Goal: Transaction & Acquisition: Download file/media

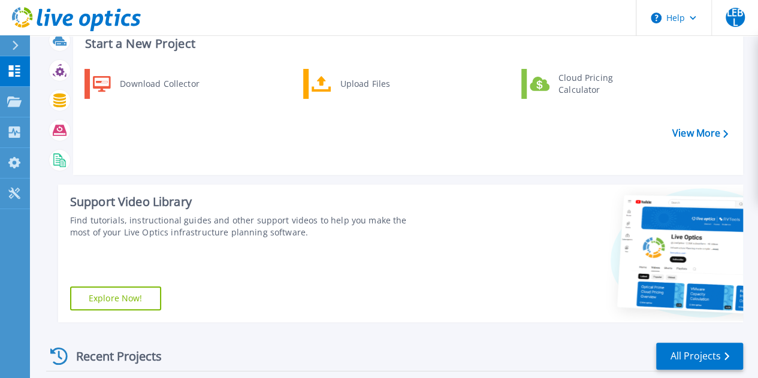
scroll to position [20, 0]
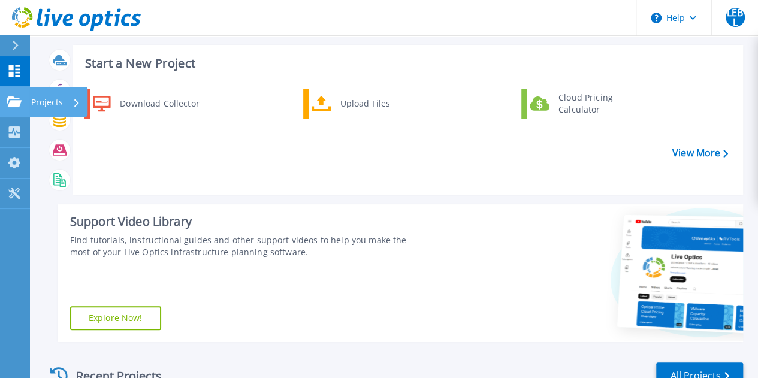
click at [17, 101] on icon at bounding box center [14, 101] width 14 height 10
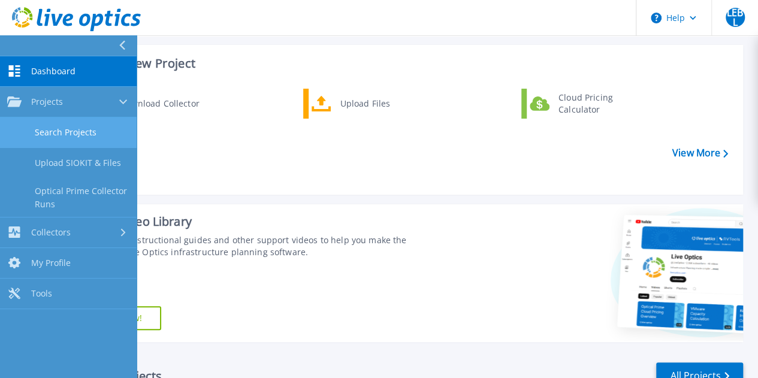
click at [88, 132] on link "Search Projects" at bounding box center [68, 132] width 137 height 31
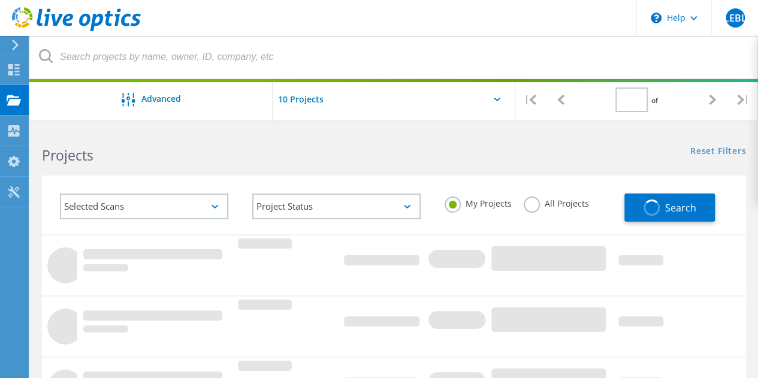
type input "1"
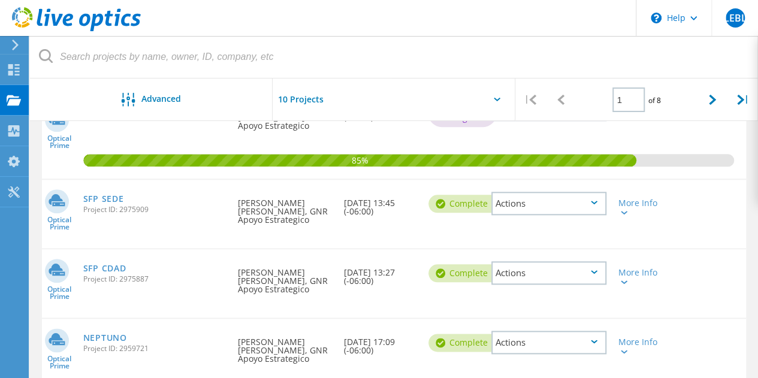
scroll to position [559, 0]
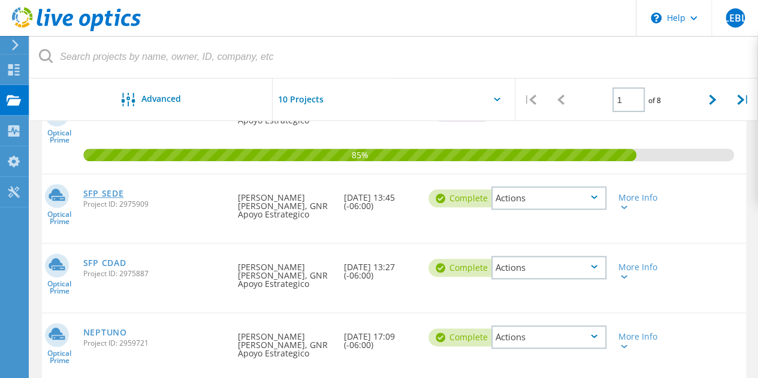
click at [99, 195] on link "SFP SEDE" at bounding box center [103, 193] width 41 height 8
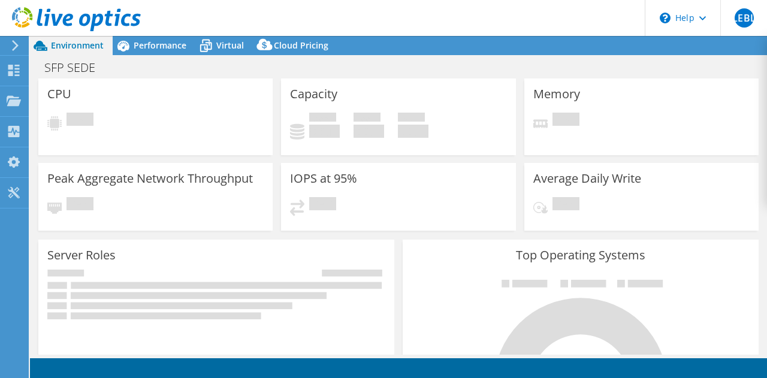
select select "USD"
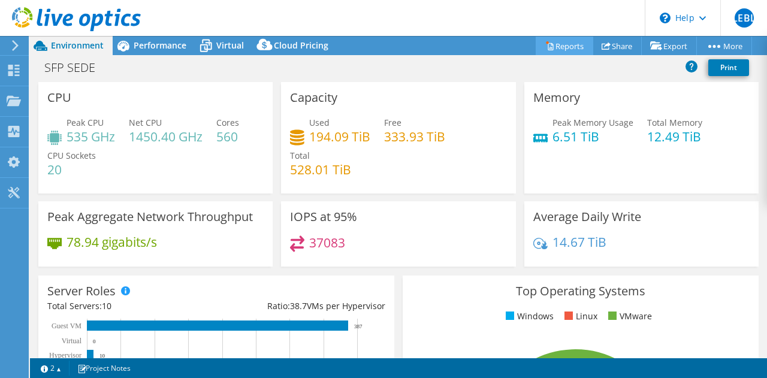
click at [558, 46] on link "Reports" at bounding box center [565, 46] width 58 height 19
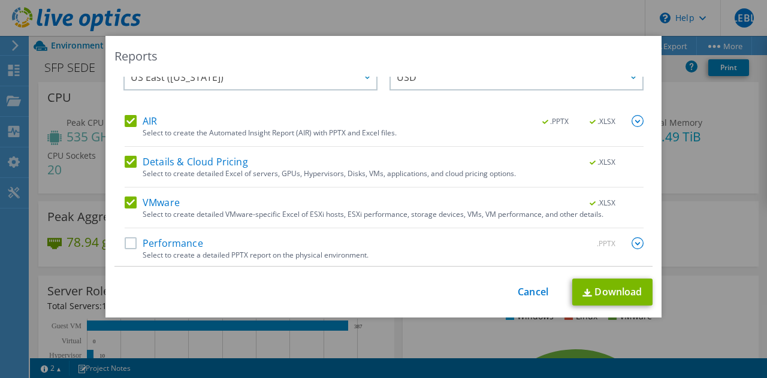
scroll to position [29, 0]
click at [128, 240] on label "Performance" at bounding box center [164, 242] width 78 height 12
click at [0, 0] on input "Performance" at bounding box center [0, 0] width 0 height 0
click at [631, 240] on img at bounding box center [637, 242] width 12 height 12
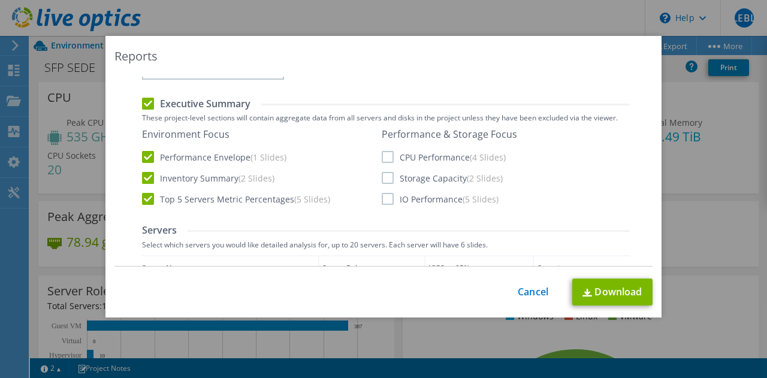
scroll to position [268, 0]
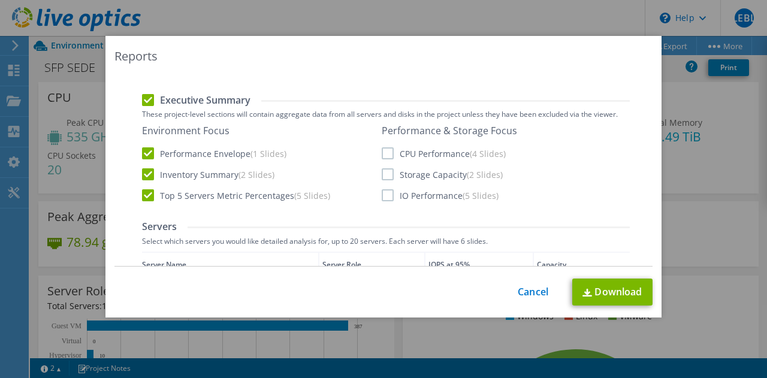
click at [382, 150] on label "CPU Performance (4 Slides)" at bounding box center [444, 153] width 124 height 12
click at [0, 0] on input "CPU Performance (4 Slides)" at bounding box center [0, 0] width 0 height 0
click at [382, 177] on label "Storage Capacity (2 Slides)" at bounding box center [442, 174] width 121 height 12
click at [0, 0] on input "Storage Capacity (2 Slides)" at bounding box center [0, 0] width 0 height 0
click at [385, 195] on label "IO Performance (5 Slides)" at bounding box center [440, 195] width 117 height 12
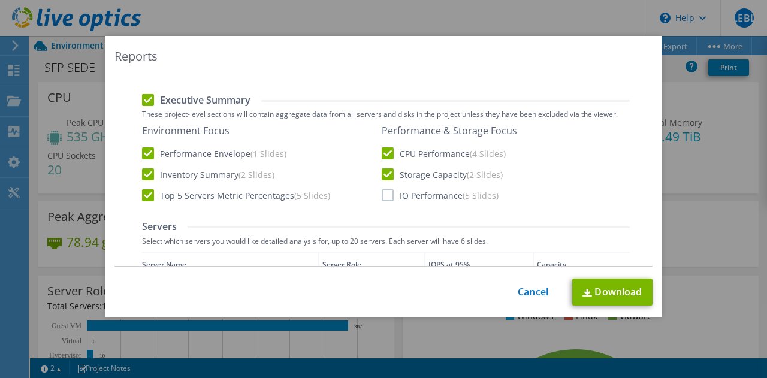
click at [0, 0] on input "IO Performance (5 Slides)" at bounding box center [0, 0] width 0 height 0
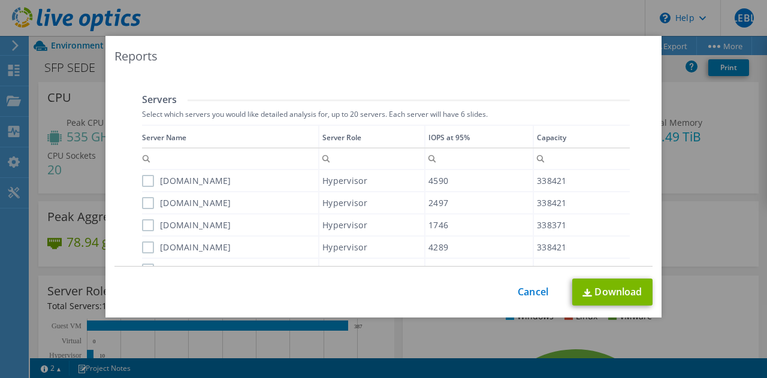
scroll to position [388, 0]
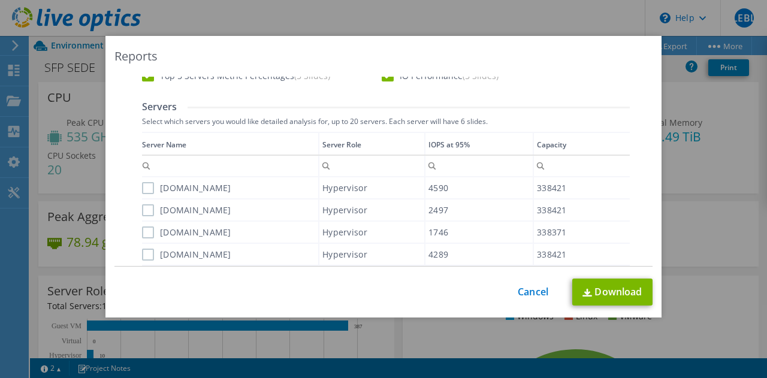
click at [143, 183] on label "sfpvxrailsede09.sfp.gob.mx" at bounding box center [186, 188] width 89 height 12
click at [0, 0] on input "sfpvxrailsede09.sfp.gob.mx" at bounding box center [0, 0] width 0 height 0
click at [144, 207] on label "sfpvxrailsede08.sfp.gob.mx" at bounding box center [186, 210] width 89 height 12
click at [0, 0] on input "sfpvxrailsede08.sfp.gob.mx" at bounding box center [0, 0] width 0 height 0
click at [142, 233] on label "sfpvxrailsede05.sfp.gob.mx" at bounding box center [186, 232] width 89 height 12
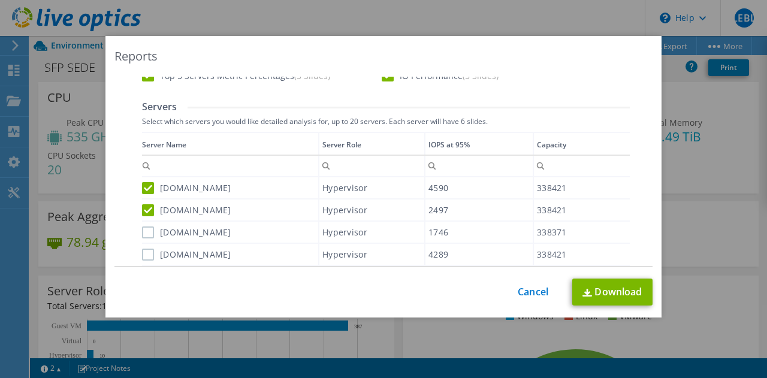
click at [0, 0] on input "sfpvxrailsede05.sfp.gob.mx" at bounding box center [0, 0] width 0 height 0
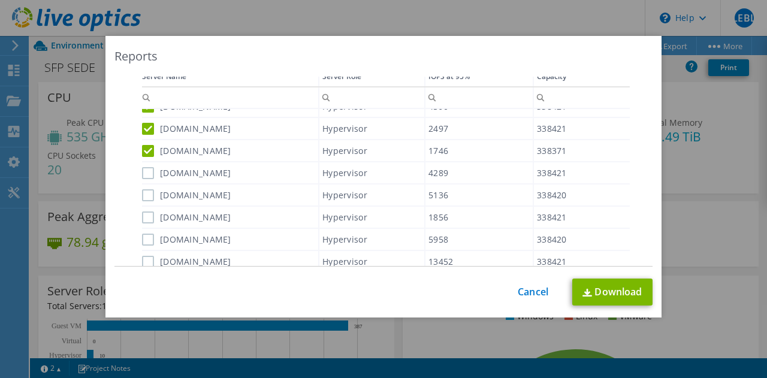
scroll to position [468, 0]
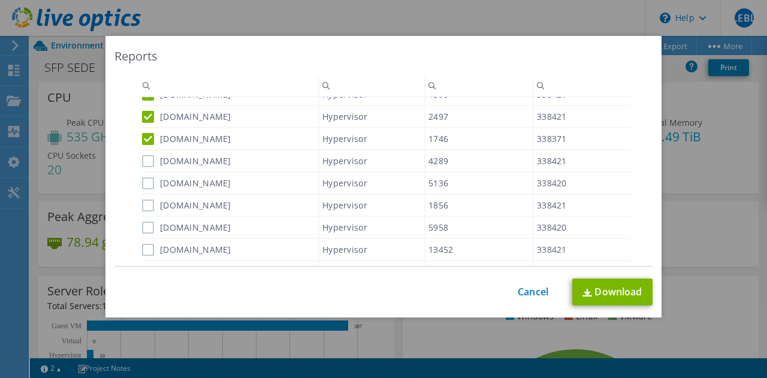
click at [143, 156] on label "sfpvxrailsede04.sfp.gob.mx" at bounding box center [186, 161] width 89 height 12
click at [0, 0] on input "sfpvxrailsede04.sfp.gob.mx" at bounding box center [0, 0] width 0 height 0
click at [142, 178] on label "sfpvxrailsede10.sfp.gob.mx" at bounding box center [186, 183] width 89 height 12
click at [0, 0] on input "sfpvxrailsede10.sfp.gob.mx" at bounding box center [0, 0] width 0 height 0
click at [143, 203] on label "sfpvxrailsede07.sfp.gob.mx" at bounding box center [186, 205] width 89 height 12
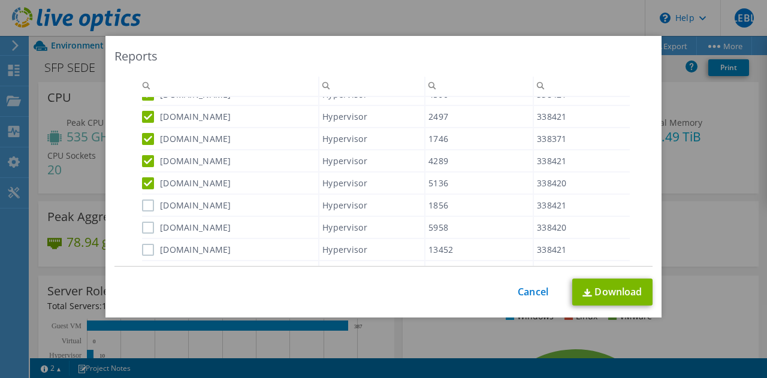
click at [0, 0] on input "sfpvxrailsede07.sfp.gob.mx" at bounding box center [0, 0] width 0 height 0
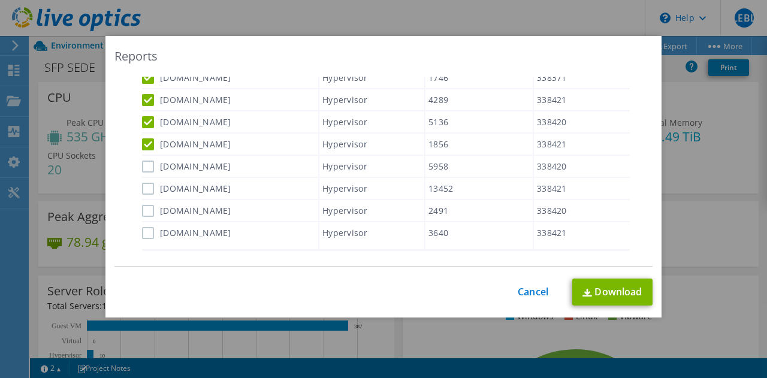
scroll to position [548, 0]
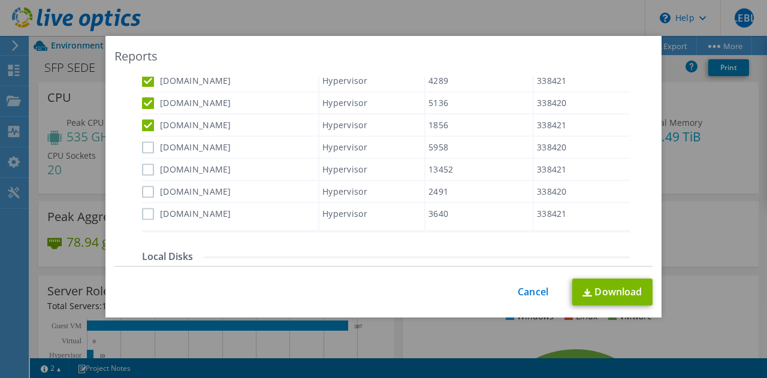
click at [142, 148] on label "sfpvxrailsede06.sfp.gob.mx" at bounding box center [186, 147] width 89 height 12
click at [0, 0] on input "sfpvxrailsede06.sfp.gob.mx" at bounding box center [0, 0] width 0 height 0
click at [143, 165] on label "sfpvxrailsede03.sfp.gob.mx" at bounding box center [186, 170] width 89 height 12
click at [0, 0] on input "sfpvxrailsede03.sfp.gob.mx" at bounding box center [0, 0] width 0 height 0
click at [142, 192] on label "sfpvxrailsede01.sfp.gob.mx" at bounding box center [186, 192] width 89 height 12
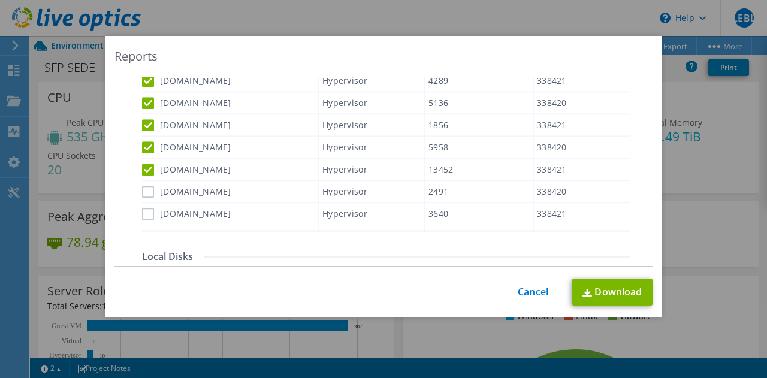
click at [0, 0] on input "sfpvxrailsede01.sfp.gob.mx" at bounding box center [0, 0] width 0 height 0
click at [146, 209] on label "sfpvxrailsede02.sfp.gob.mx" at bounding box center [186, 214] width 89 height 12
click at [0, 0] on input "sfpvxrailsede02.sfp.gob.mx" at bounding box center [0, 0] width 0 height 0
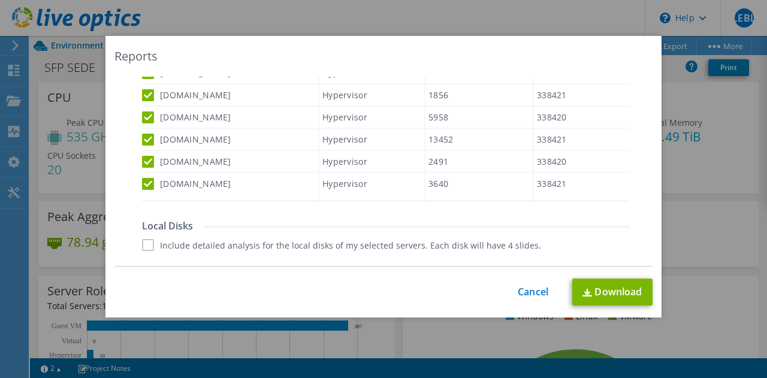
scroll to position [588, 0]
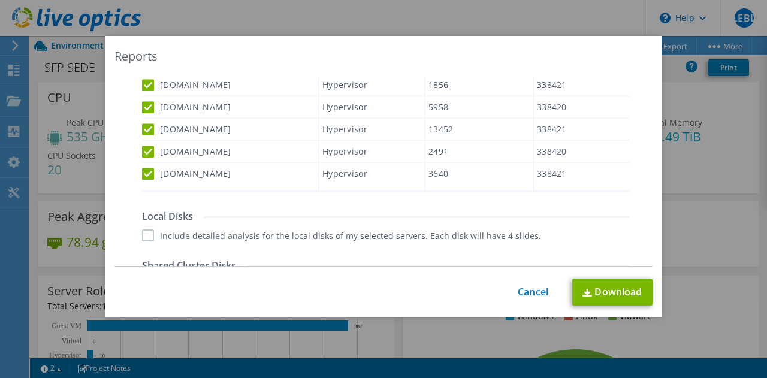
drag, startPoint x: 622, startPoint y: 174, endPoint x: 606, endPoint y: 171, distance: 16.4
click at [619, 174] on div "sfpvxrailsede09.sfp.gob.mx Hypervisor 4590 338421 sfpvxrailsede08.sfp.gob.mx Hy…" at bounding box center [386, 84] width 488 height 214
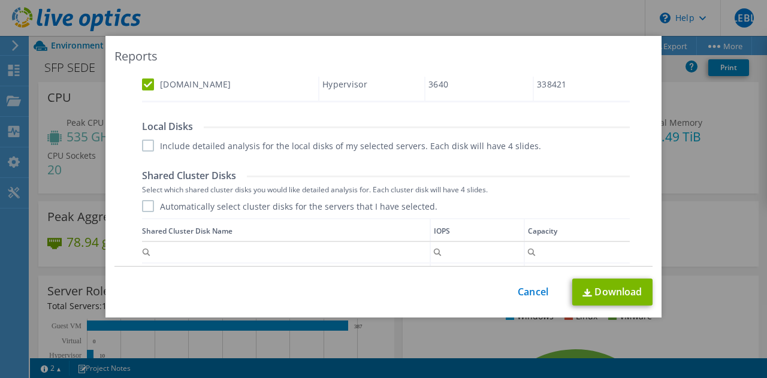
scroll to position [0, 0]
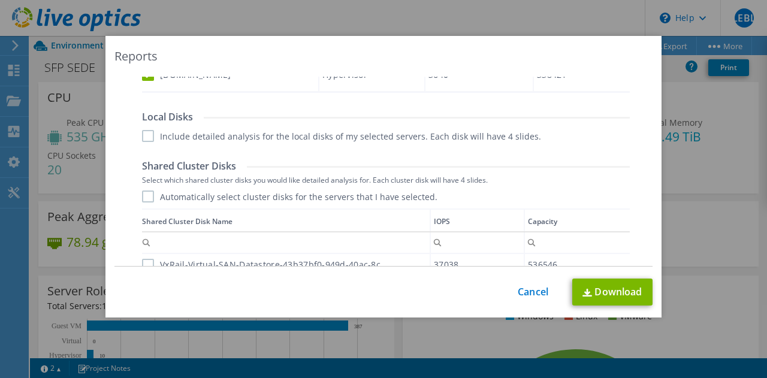
click at [145, 133] on label "Include detailed analysis for the local disks of my selected servers. Each disk…" at bounding box center [341, 136] width 399 height 12
click at [0, 0] on input "Include detailed analysis for the local disks of my selected servers. Each disk…" at bounding box center [0, 0] width 0 height 0
click at [142, 134] on label "Include detailed analysis for the local disks of my selected servers. Each disk…" at bounding box center [341, 136] width 399 height 12
click at [0, 0] on input "Include detailed analysis for the local disks of my selected servers. Each disk…" at bounding box center [0, 0] width 0 height 0
click at [143, 195] on label "Automatically select cluster disks for the servers that I have selected." at bounding box center [289, 196] width 295 height 12
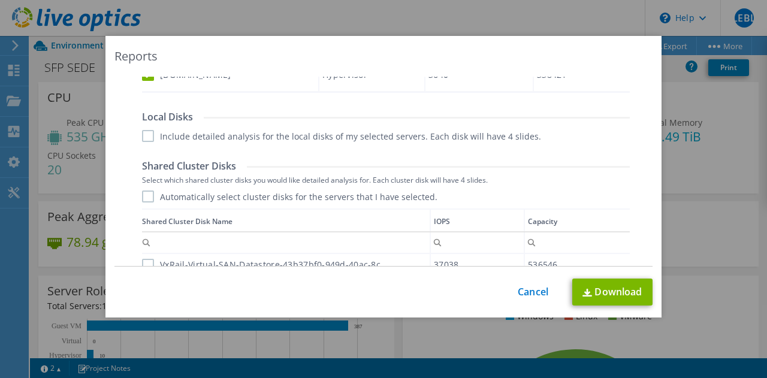
click at [0, 0] on input "Automatically select cluster disks for the servers that I have selected." at bounding box center [0, 0] width 0 height 0
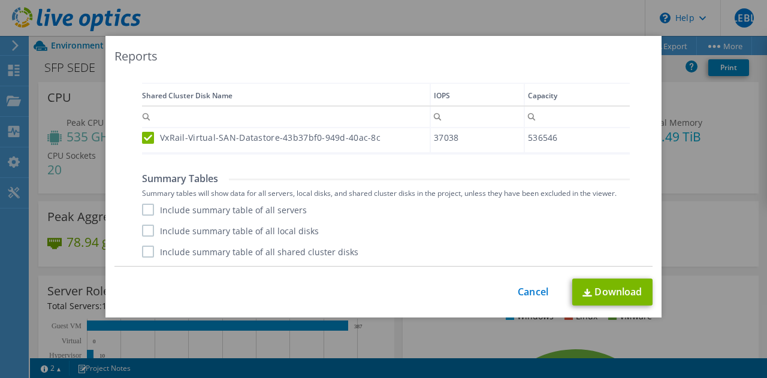
click at [146, 213] on label "Include summary table of all servers" at bounding box center [224, 210] width 165 height 12
click at [0, 0] on input "Include summary table of all servers" at bounding box center [0, 0] width 0 height 0
click at [148, 229] on label "Include summary table of all local disks" at bounding box center [230, 231] width 177 height 12
click at [0, 0] on input "Include summary table of all local disks" at bounding box center [0, 0] width 0 height 0
click at [146, 250] on label "Include summary table of all shared cluster disks" at bounding box center [250, 252] width 216 height 12
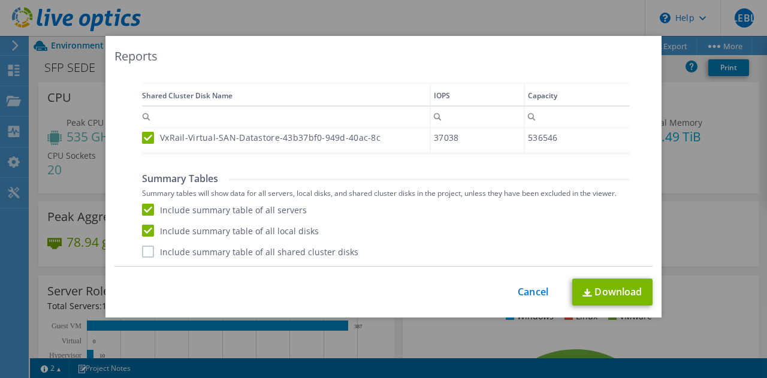
click at [0, 0] on input "Include summary table of all shared cluster disks" at bounding box center [0, 0] width 0 height 0
click at [612, 295] on link "Download" at bounding box center [612, 292] width 80 height 27
click at [531, 294] on link "Cancel" at bounding box center [533, 291] width 31 height 11
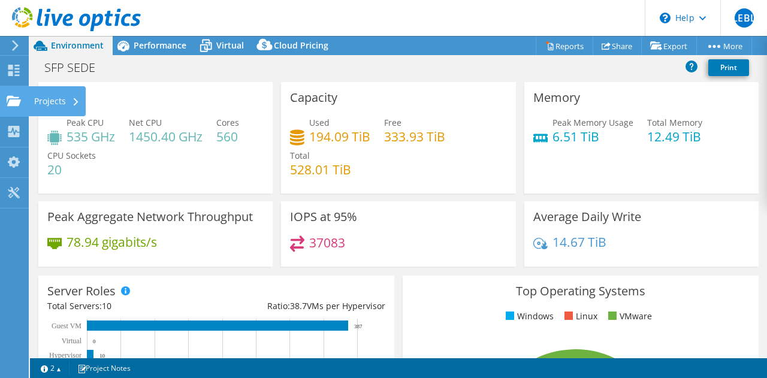
click at [20, 101] on icon at bounding box center [14, 100] width 14 height 11
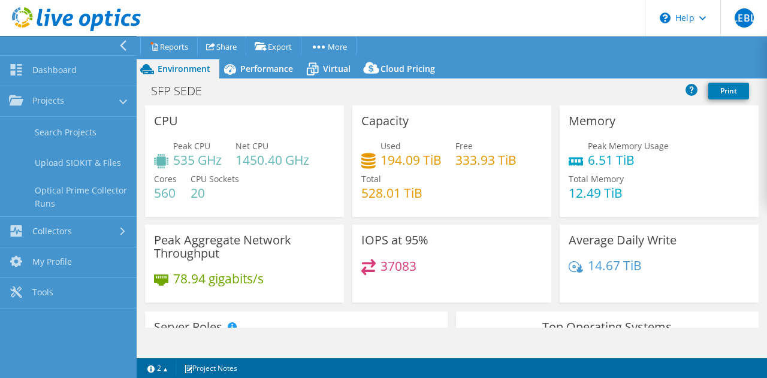
click at [509, 80] on div "SFP SEDE Print" at bounding box center [452, 91] width 630 height 22
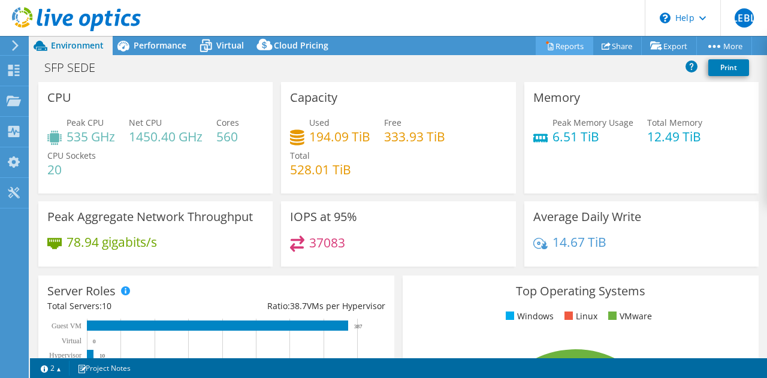
click at [542, 51] on link "Reports" at bounding box center [565, 46] width 58 height 19
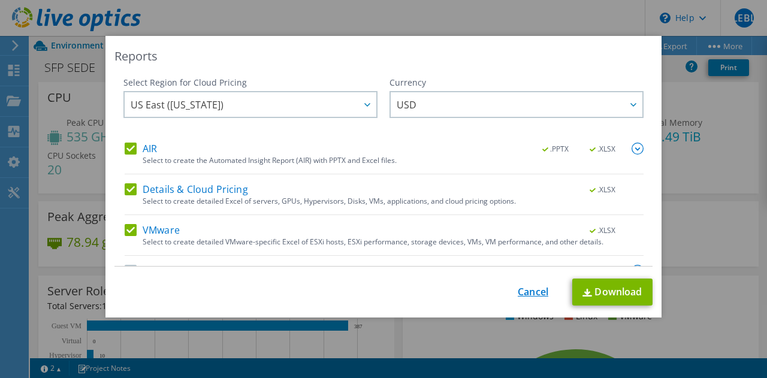
click at [531, 290] on link "Cancel" at bounding box center [533, 291] width 31 height 11
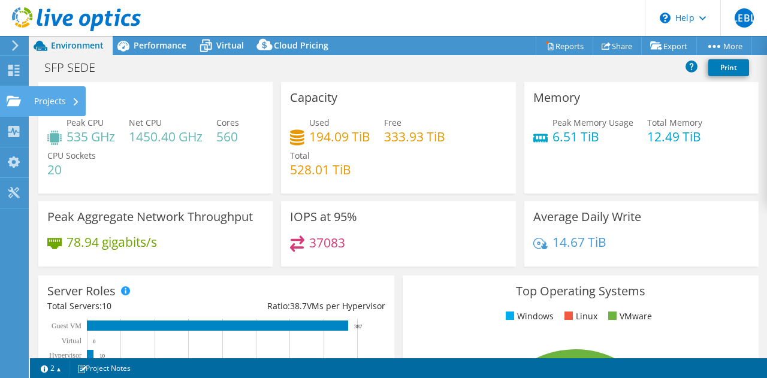
click at [18, 99] on icon at bounding box center [14, 100] width 14 height 11
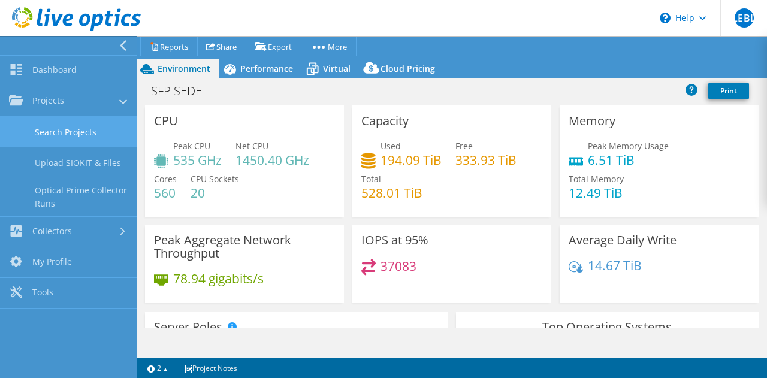
click at [78, 136] on link "Search Projects" at bounding box center [68, 132] width 137 height 31
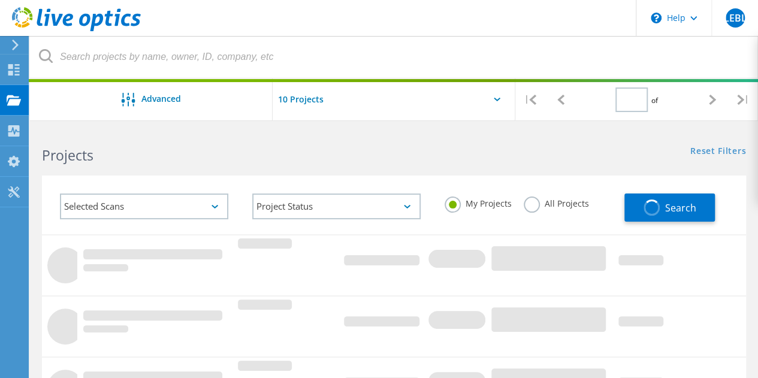
type input "1"
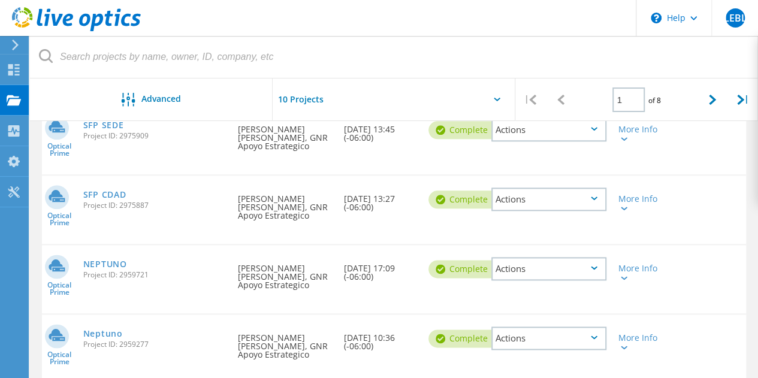
scroll to position [639, 0]
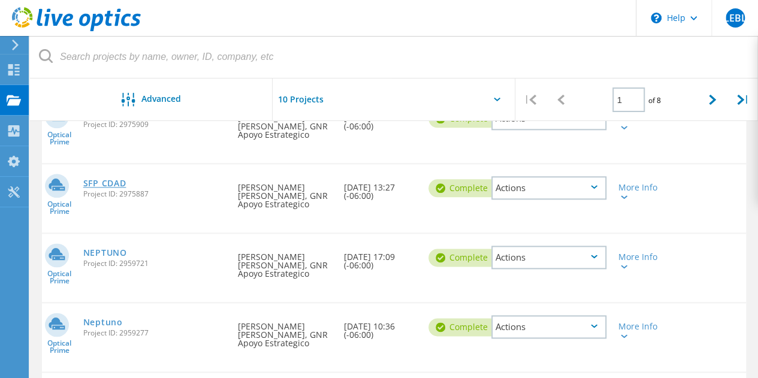
click at [102, 186] on link "SFP CDAD" at bounding box center [104, 183] width 43 height 8
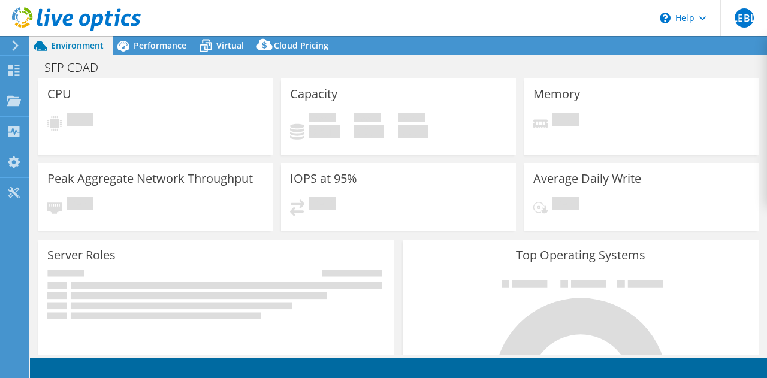
select select "USD"
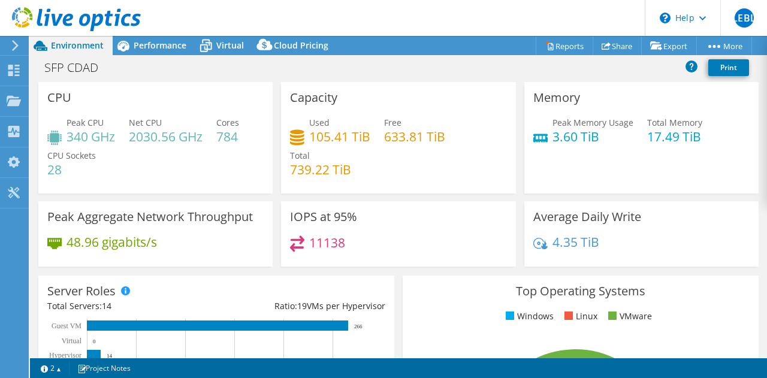
click at [19, 46] on icon at bounding box center [15, 45] width 9 height 11
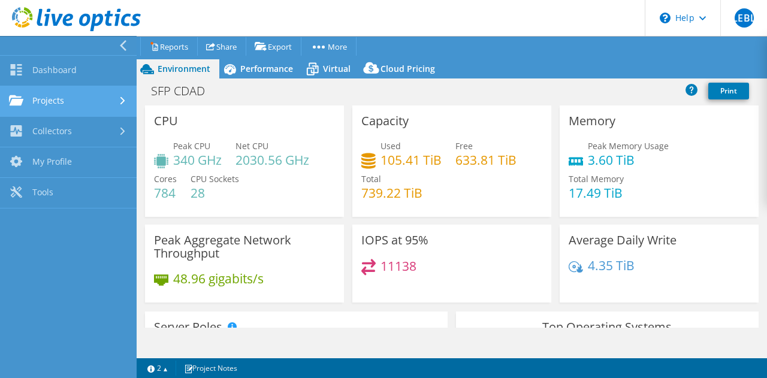
click at [113, 104] on link "Projects" at bounding box center [68, 101] width 137 height 31
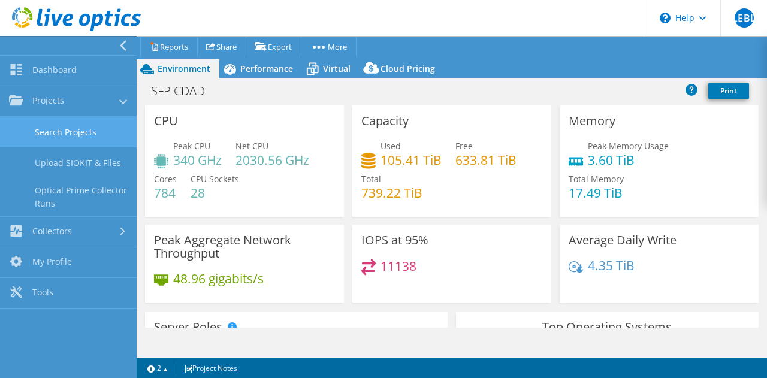
click at [78, 131] on link "Search Projects" at bounding box center [68, 132] width 137 height 31
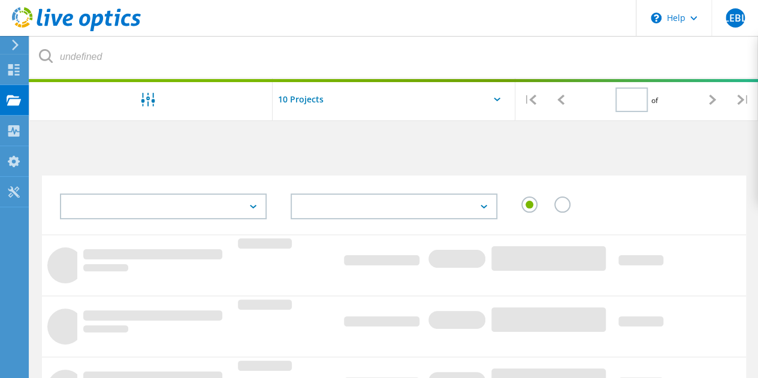
type input "1"
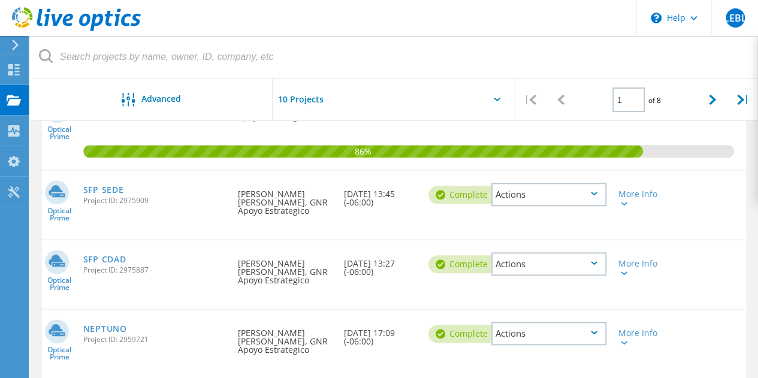
scroll to position [599, 0]
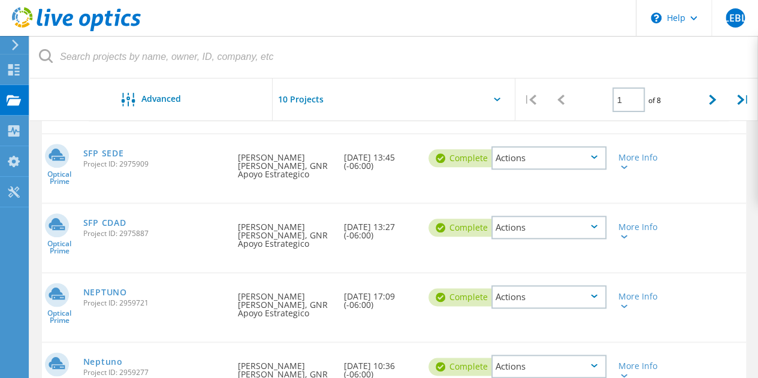
click at [495, 101] on div at bounding box center [394, 102] width 243 height 49
click at [495, 98] on icon at bounding box center [497, 100] width 7 height 4
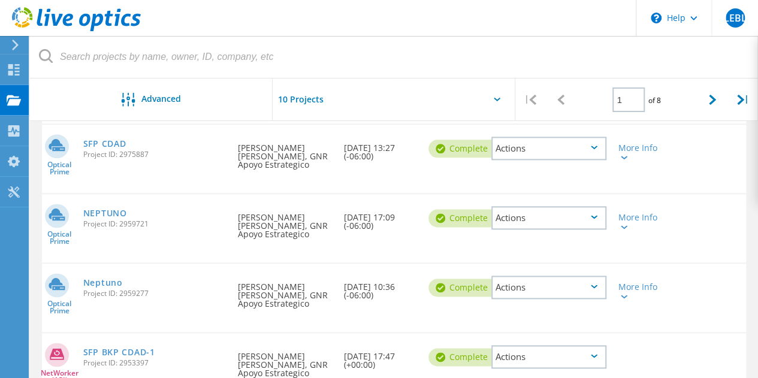
scroll to position [649, 0]
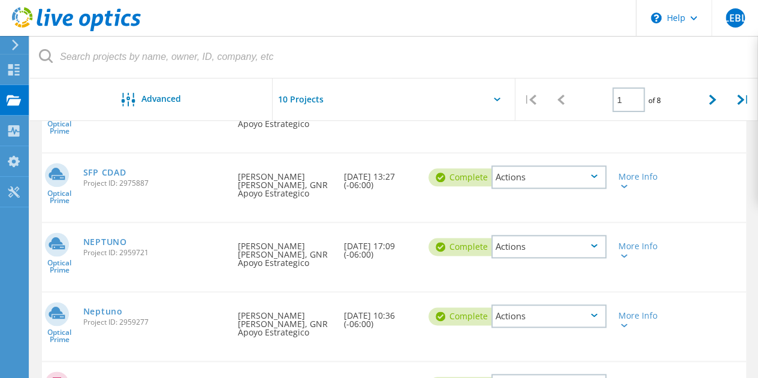
click at [495, 101] on icon at bounding box center [497, 100] width 7 height 4
click at [320, 97] on input "text" at bounding box center [333, 99] width 120 height 42
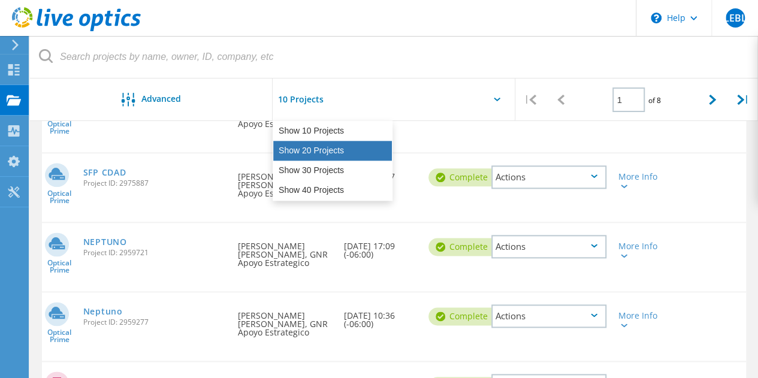
click at [329, 152] on div "Show 20 Projects" at bounding box center [332, 151] width 119 height 20
type input "Show 20 Projects"
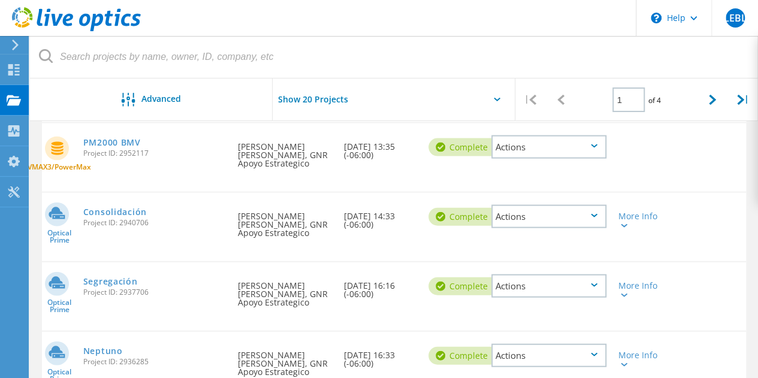
scroll to position [1229, 0]
